Goal: Entertainment & Leisure: Consume media (video, audio)

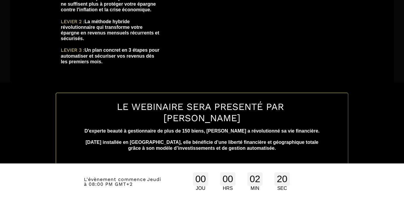
scroll to position [206, 0]
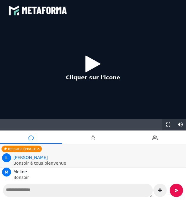
scroll to position [601, 0]
click at [88, 66] on icon at bounding box center [92, 63] width 15 height 19
click at [88, 66] on video at bounding box center [93, 94] width 186 height 147
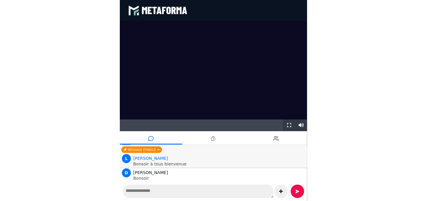
scroll to position [631, 0]
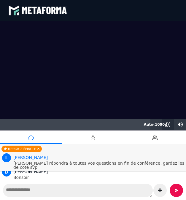
click at [168, 126] on icon at bounding box center [168, 124] width 4 height 4
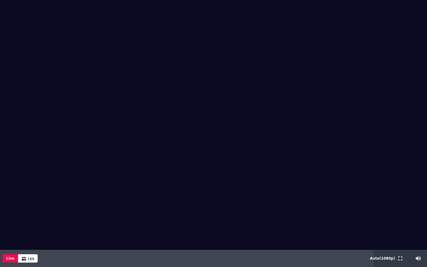
click at [397, 199] on button at bounding box center [400, 258] width 7 height 17
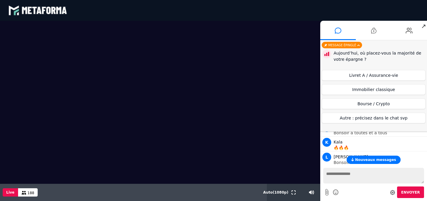
click at [370, 162] on button "Nouveaux messages" at bounding box center [374, 160] width 54 height 8
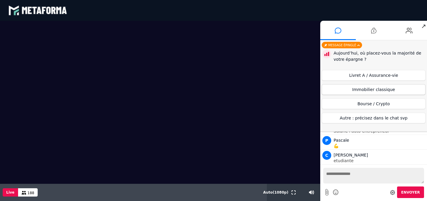
scroll to position [3061, 0]
click at [360, 44] on div "Message épinglé" at bounding box center [342, 45] width 40 height 7
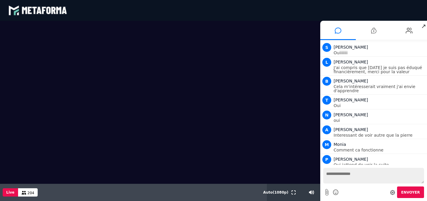
scroll to position [3811, 0]
